Goal: Task Accomplishment & Management: Complete application form

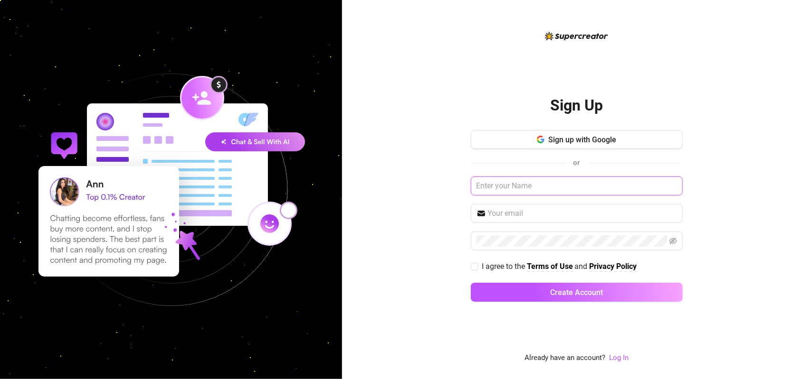
click at [528, 188] on input "text" at bounding box center [577, 186] width 212 height 19
click at [548, 191] on input "text" at bounding box center [577, 186] width 212 height 19
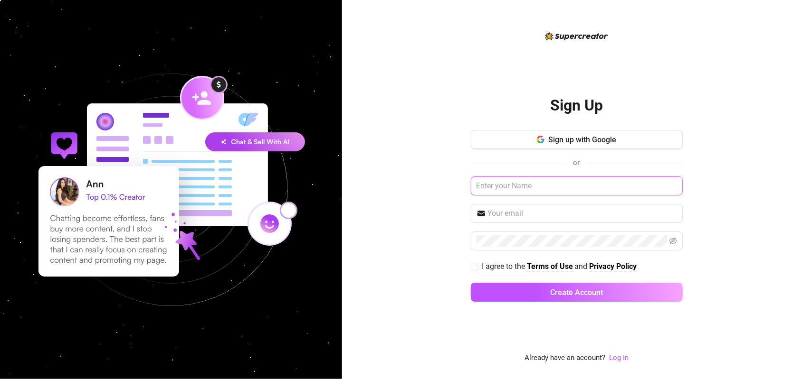
click at [548, 191] on input "text" at bounding box center [577, 186] width 212 height 19
click at [530, 219] on input "text" at bounding box center [582, 213] width 189 height 11
type input "[EMAIL_ADDRESS][DOMAIN_NAME]"
click at [671, 239] on icon "eye-invisible" at bounding box center [673, 241] width 8 height 7
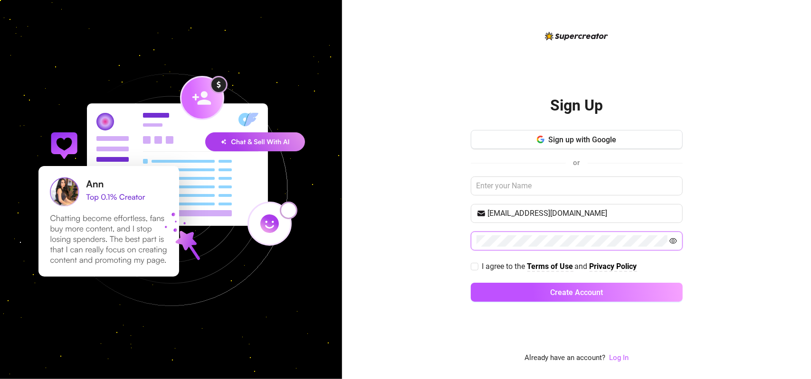
click at [671, 239] on icon "eye" at bounding box center [673, 241] width 8 height 8
click at [474, 269] on input "I agree to the Terms of Use and Privacy Policy" at bounding box center [474, 266] width 7 height 7
checkbox input "true"
click at [672, 241] on icon "eye-invisible" at bounding box center [673, 241] width 8 height 7
click at [767, 232] on div "Sign Up Sign up with Google or [EMAIL_ADDRESS][DOMAIN_NAME] I agree to the Term…" at bounding box center [576, 189] width 469 height 379
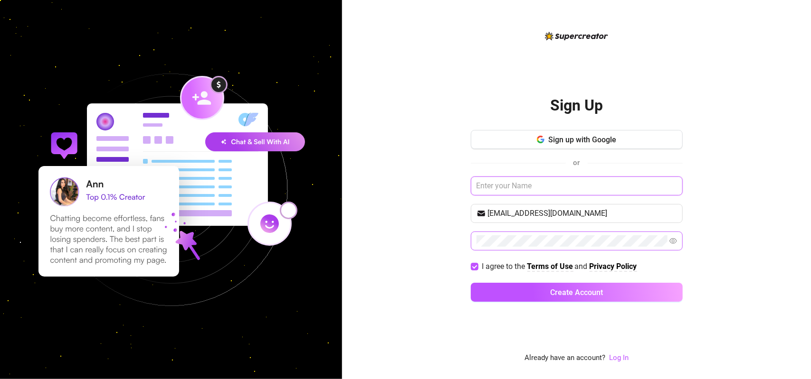
click at [541, 185] on input "text" at bounding box center [577, 186] width 212 height 19
click at [505, 188] on input "[PERSON_NAME]" at bounding box center [577, 186] width 212 height 19
type input "[PERSON_NAME]"
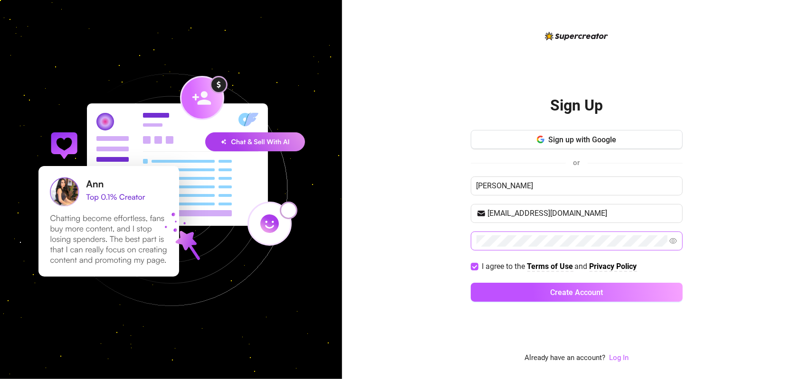
click at [738, 247] on div "Sign Up Sign up with Google or [PERSON_NAME] [EMAIL_ADDRESS][DOMAIN_NAME] I agr…" at bounding box center [576, 189] width 469 height 379
click at [672, 240] on icon "eye" at bounding box center [673, 241] width 8 height 6
click at [672, 240] on icon "eye-invisible" at bounding box center [673, 241] width 8 height 7
